Goal: Task Accomplishment & Management: Complete application form

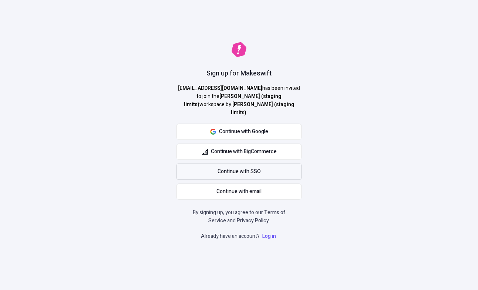
click at [280, 169] on link "Continue with SSO" at bounding box center [239, 171] width 126 height 16
click at [259, 187] on span "Continue with email" at bounding box center [238, 191] width 45 height 8
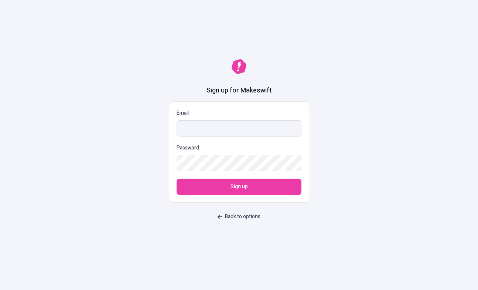
type input "https://u9407563.ct.sendgrid.net/ls/click?upn=u001.58CtMopCked1X8fCGdRldlcGiwHS…"
